Goal: Transaction & Acquisition: Purchase product/service

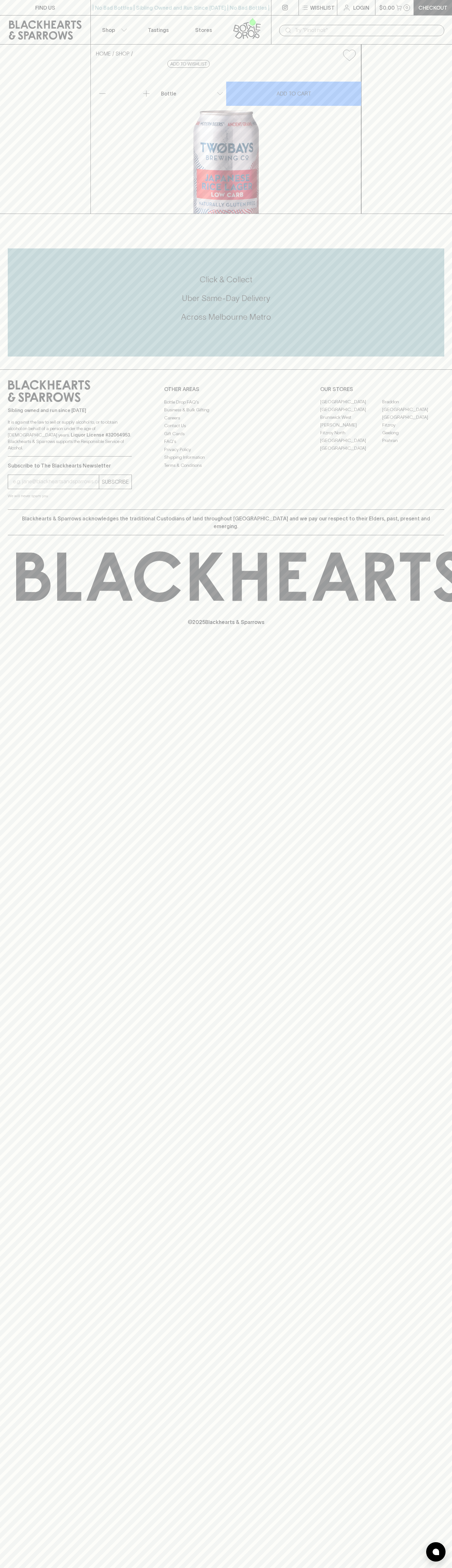
click at [32, 19] on link at bounding box center [45, 30] width 90 height 29
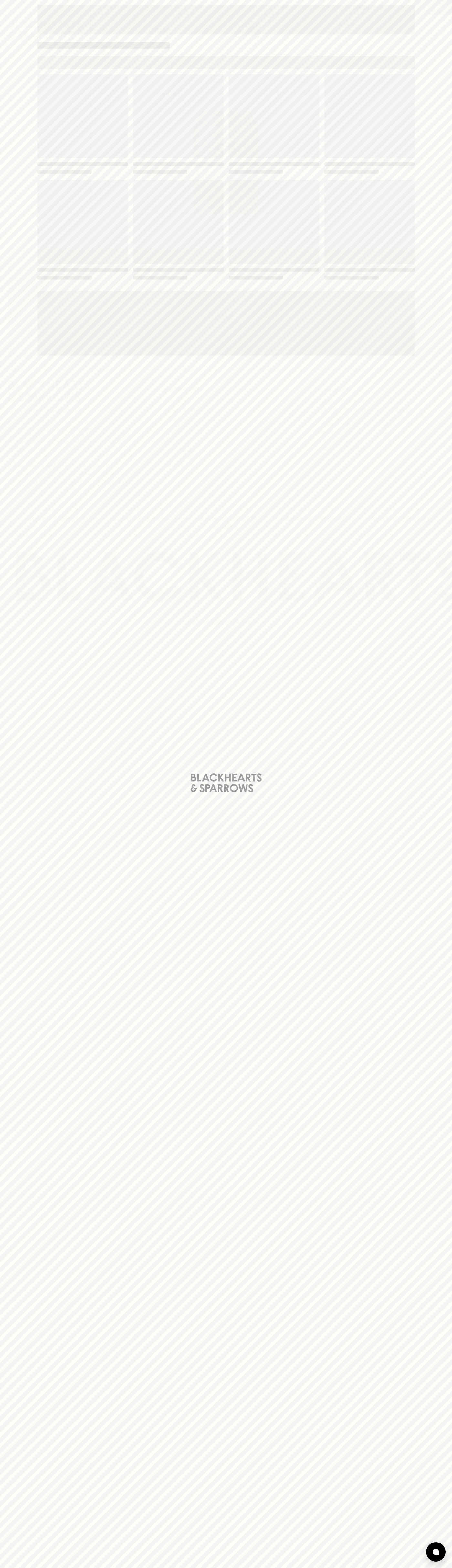
click at [13, 1567] on html "FIND US | No Bad Bottles | Sibling Owned and Run Since [DATE] | No Bad Bottles …" at bounding box center [226, 784] width 452 height 1568
click at [30, 380] on div "Loading" at bounding box center [226, 784] width 452 height 1568
